Goal: Information Seeking & Learning: Learn about a topic

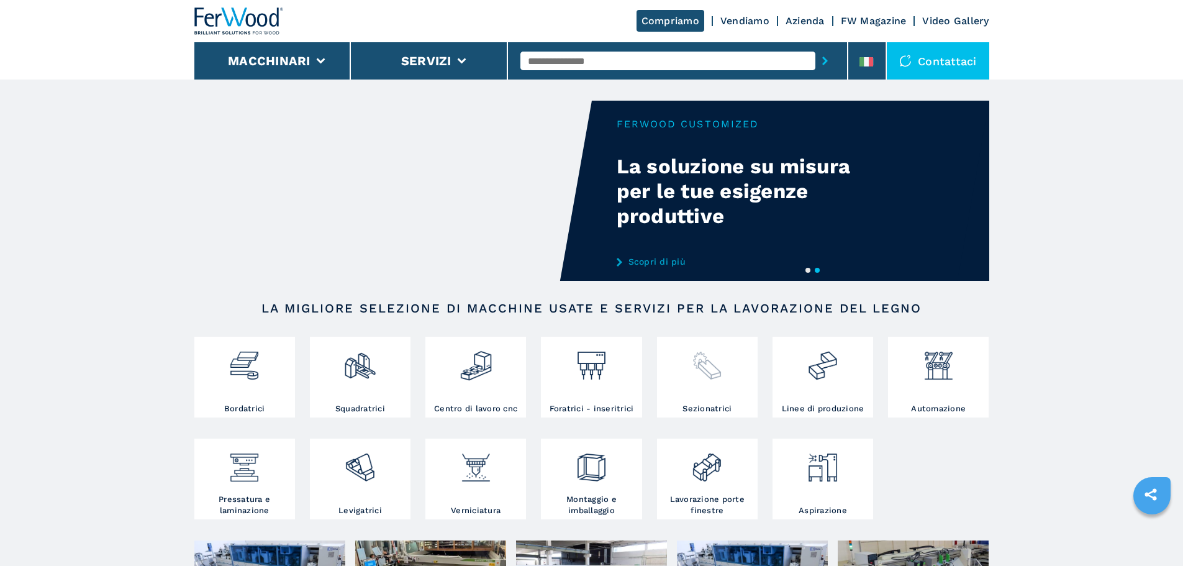
click at [690, 391] on div at bounding box center [707, 371] width 94 height 63
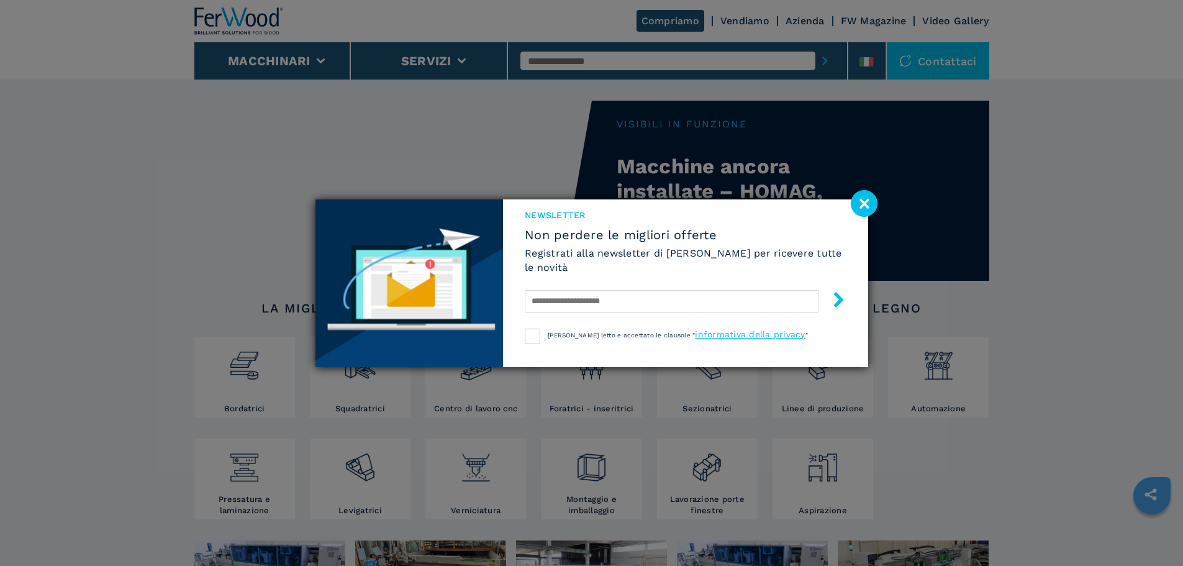
click at [868, 204] on image at bounding box center [864, 203] width 27 height 27
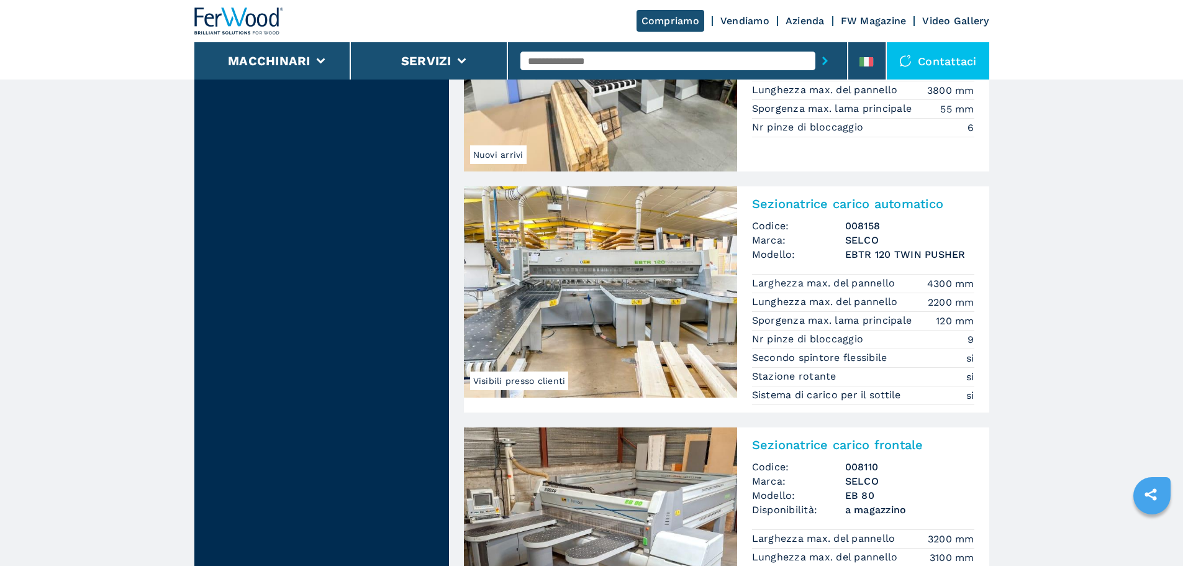
scroll to position [2235, 0]
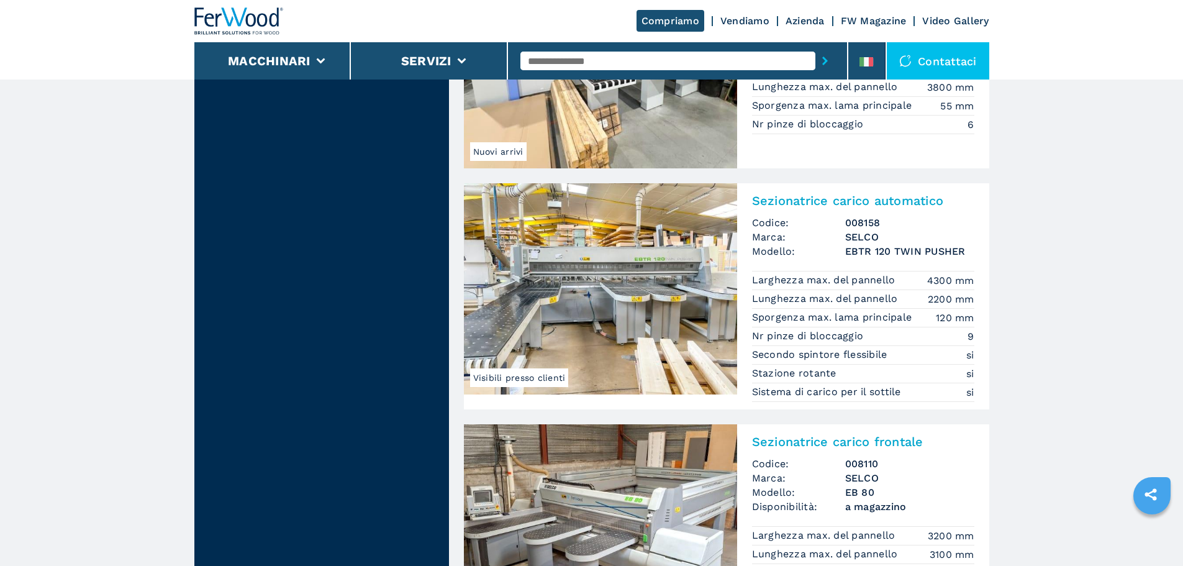
click at [527, 376] on span "Visibili presso clienti" at bounding box center [519, 377] width 99 height 19
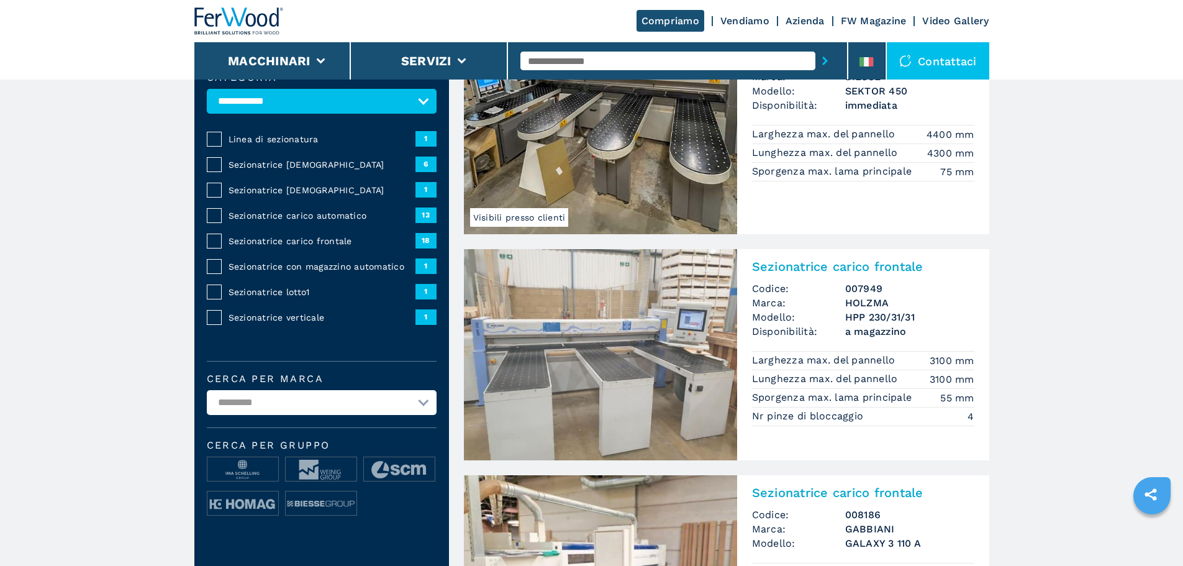
scroll to position [124, 0]
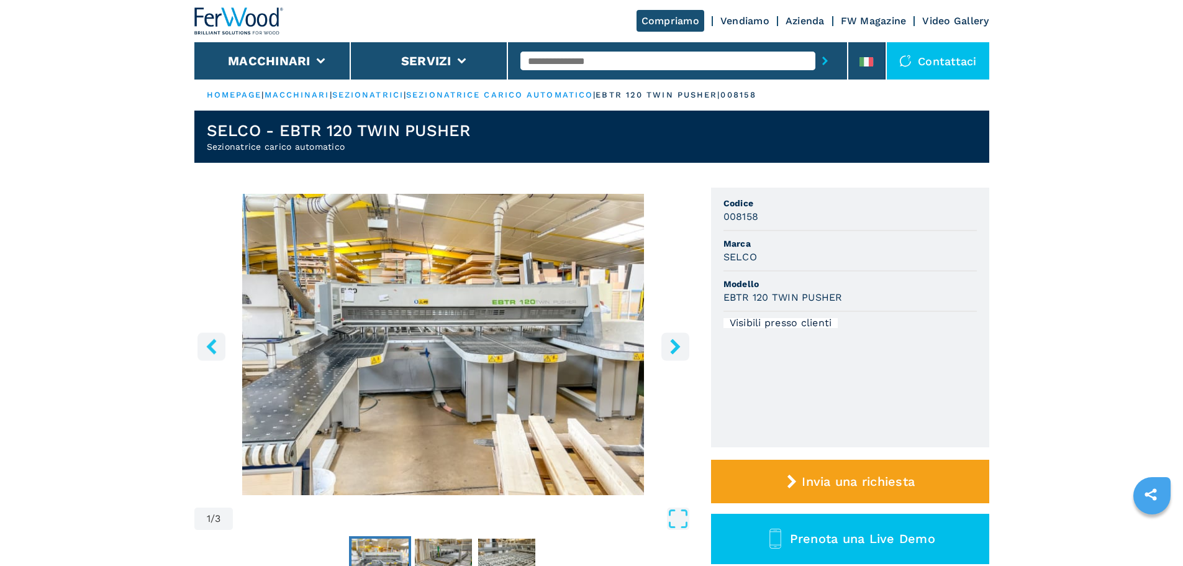
click at [674, 346] on icon "right-button" at bounding box center [675, 346] width 16 height 16
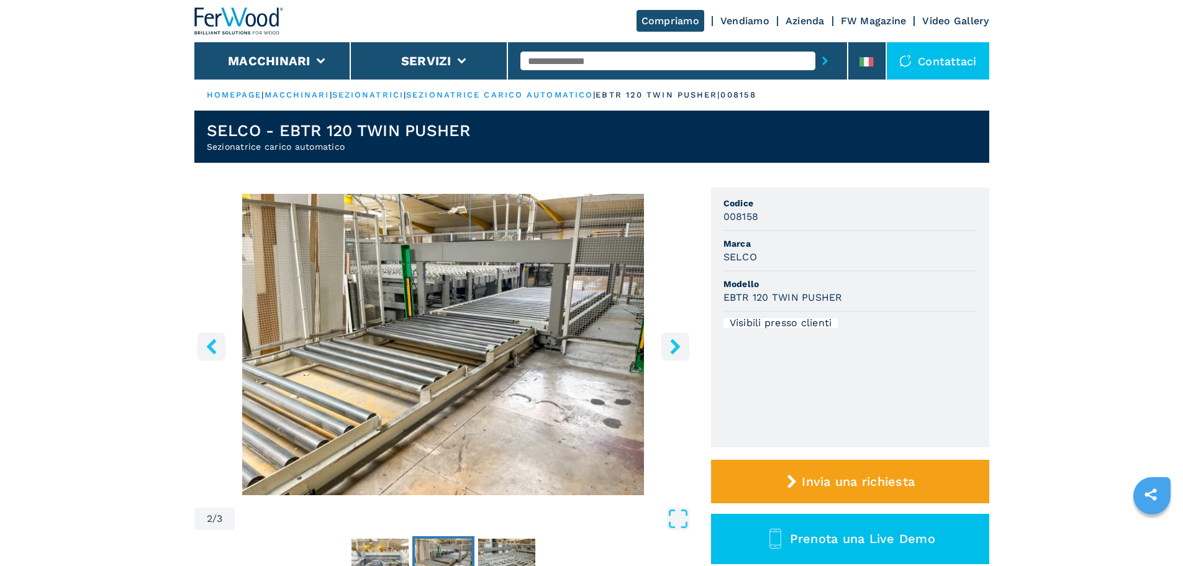
click at [674, 346] on icon "right-button" at bounding box center [675, 346] width 16 height 16
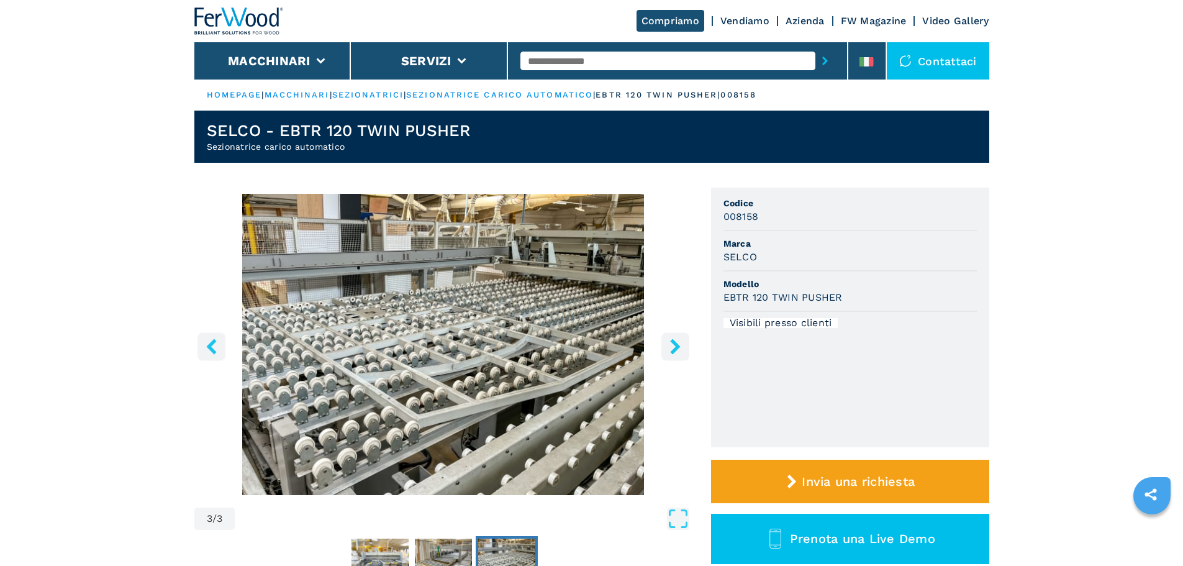
click at [674, 346] on icon "right-button" at bounding box center [675, 346] width 16 height 16
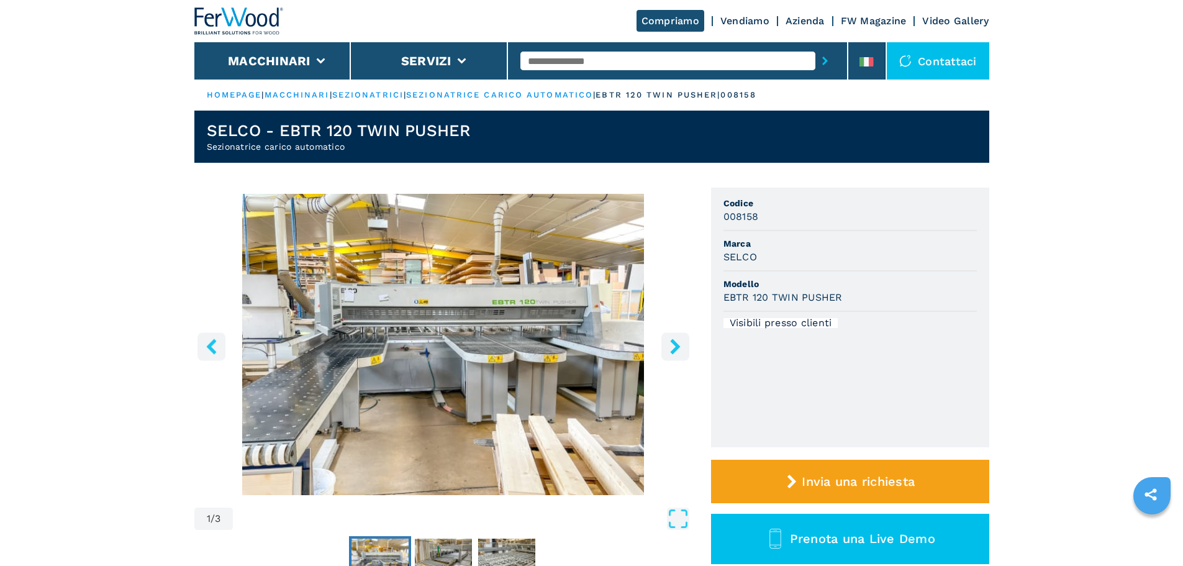
click at [674, 346] on icon "right-button" at bounding box center [675, 346] width 16 height 16
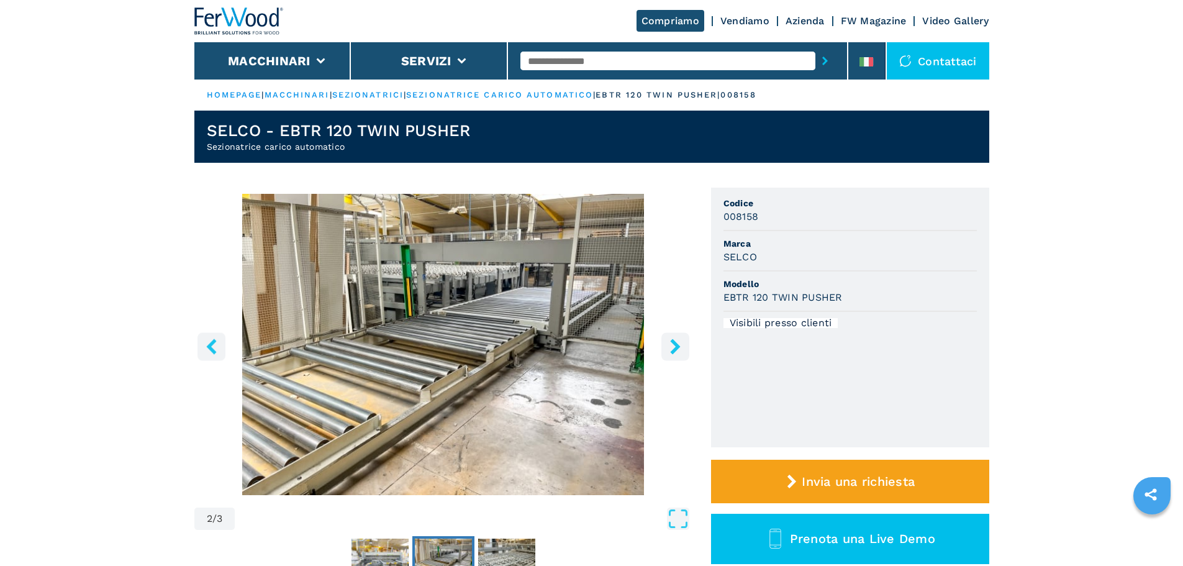
click at [674, 345] on icon "right-button" at bounding box center [675, 346] width 10 height 16
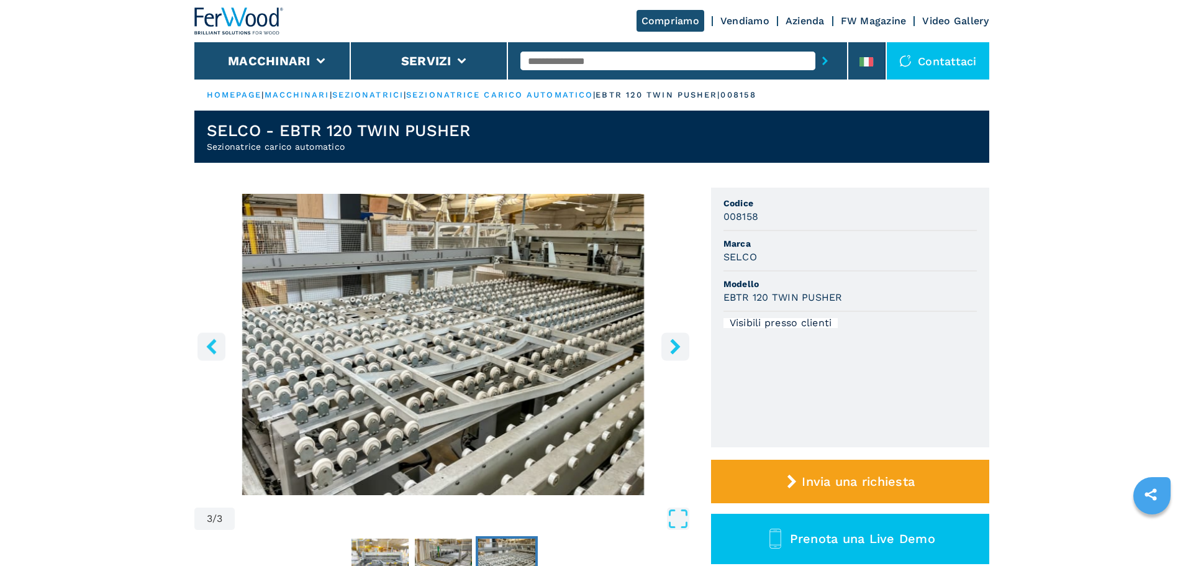
click at [674, 345] on icon "right-button" at bounding box center [675, 346] width 10 height 16
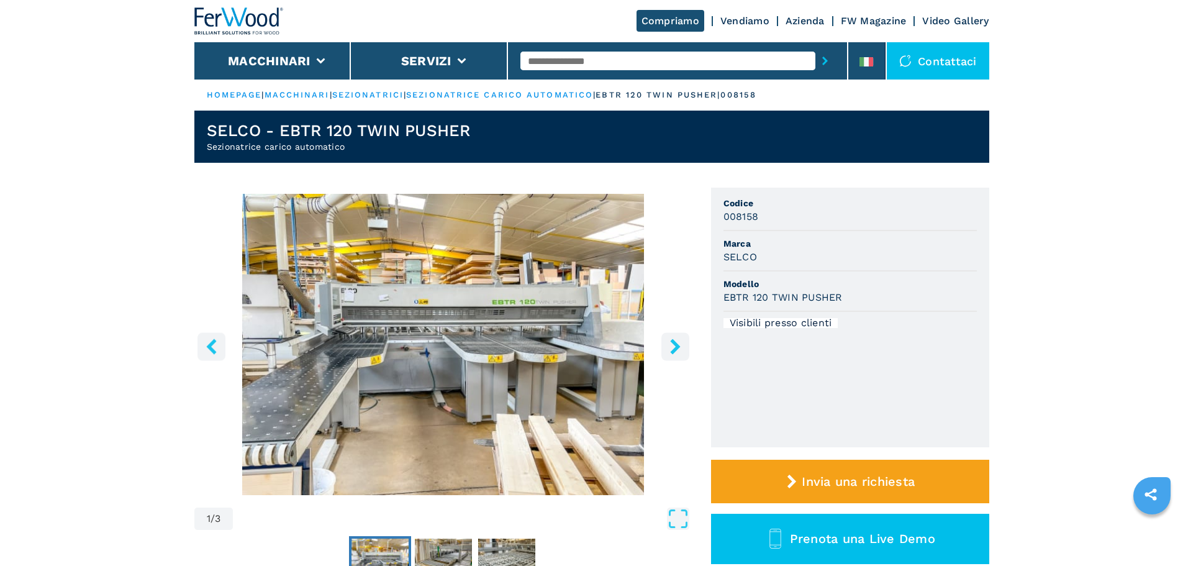
click at [674, 345] on icon "right-button" at bounding box center [675, 346] width 10 height 16
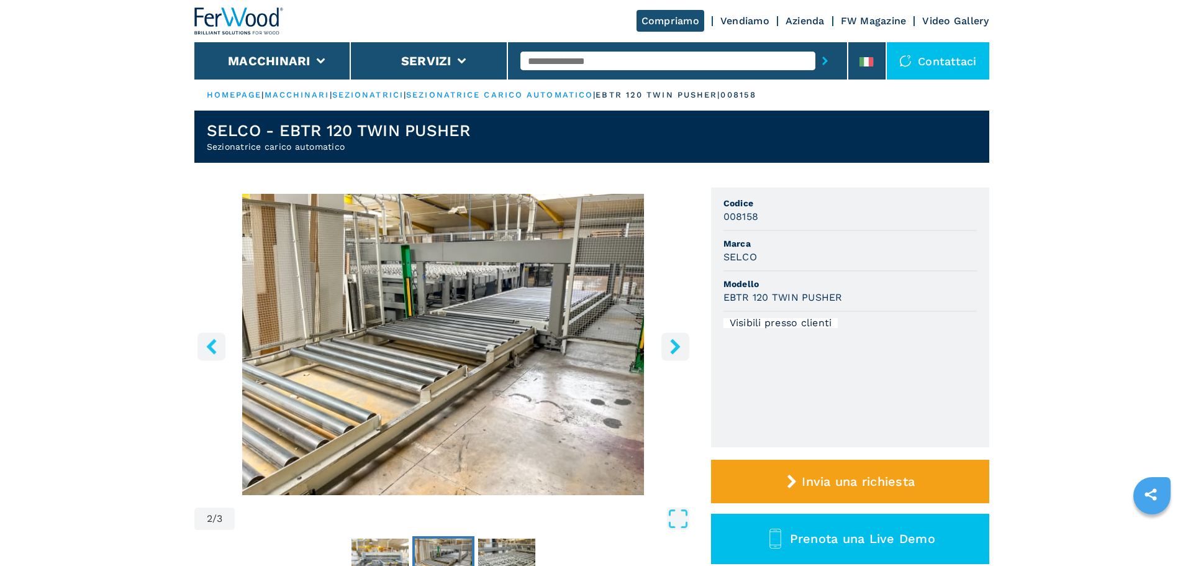
click at [675, 344] on icon "right-button" at bounding box center [675, 346] width 10 height 16
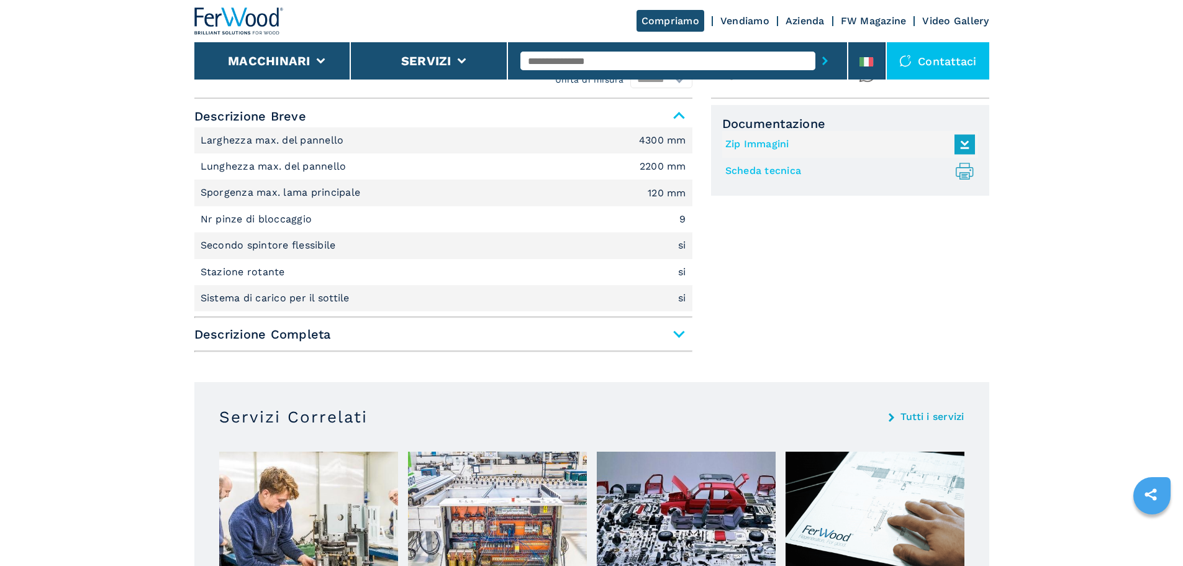
scroll to position [559, 0]
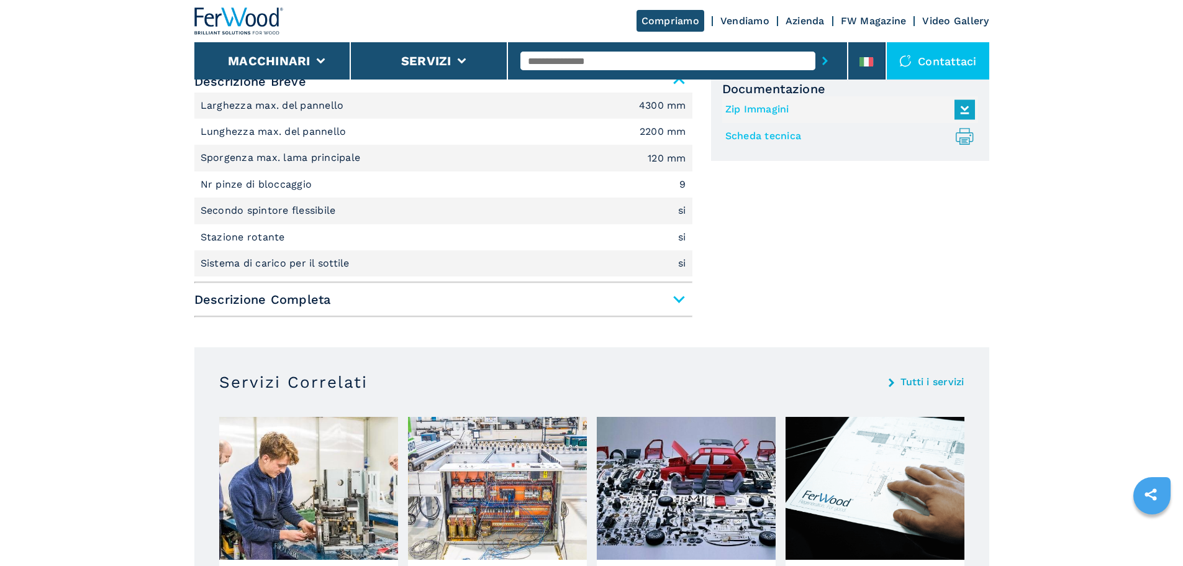
click at [681, 305] on span "Descrizione Completa" at bounding box center [443, 299] width 498 height 22
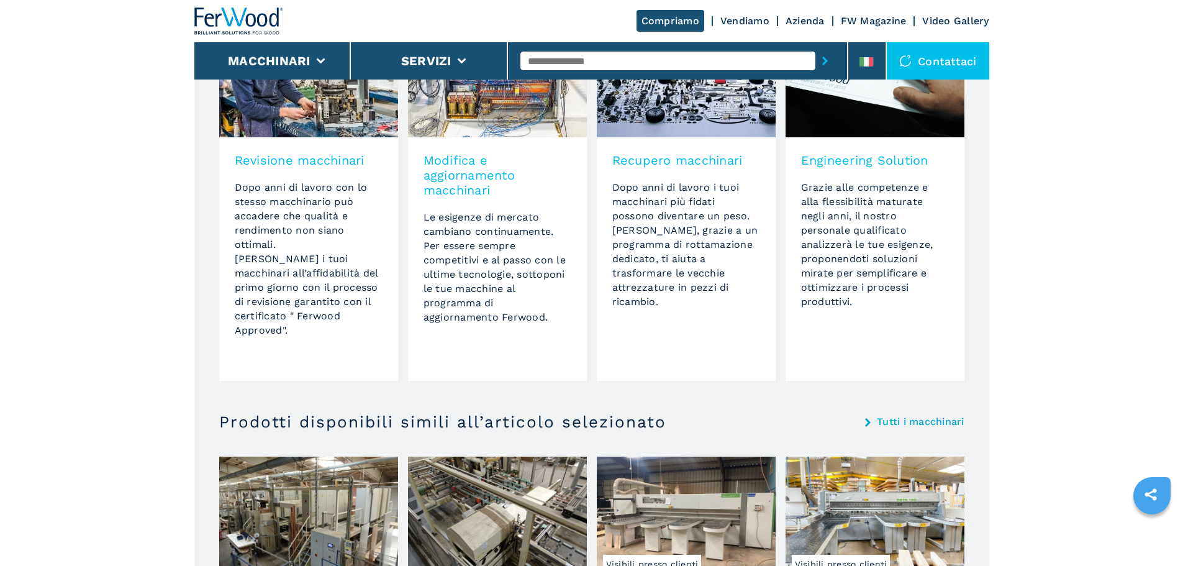
scroll to position [1242, 0]
